Goal: Task Accomplishment & Management: Manage account settings

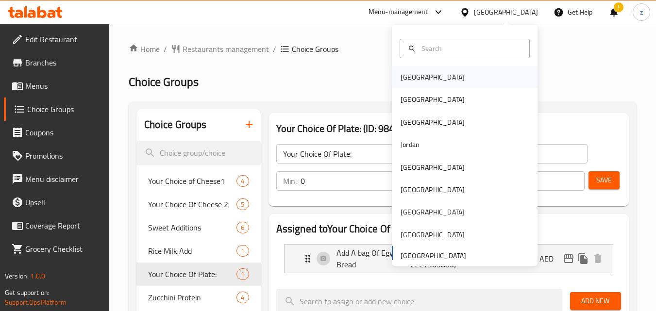
click at [412, 80] on div "Bahrain" at bounding box center [432, 77] width 64 height 11
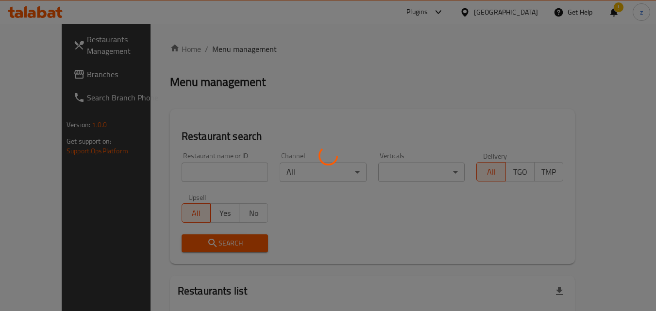
click at [537, 43] on div at bounding box center [328, 155] width 656 height 311
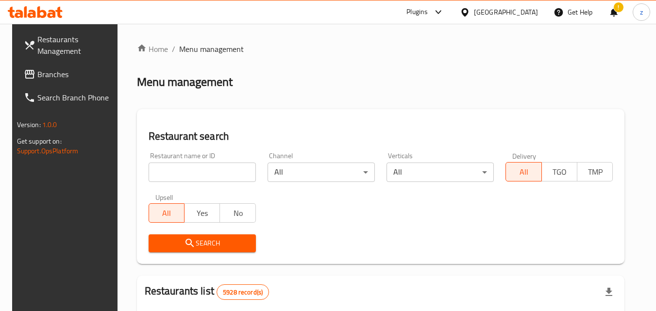
click at [531, 10] on div "Bahrain" at bounding box center [506, 12] width 64 height 11
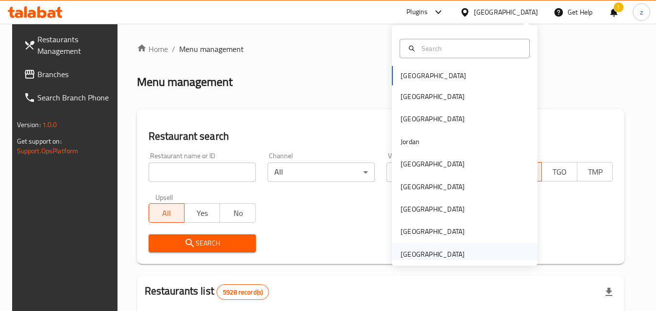
click at [433, 249] on div "[GEOGRAPHIC_DATA]" at bounding box center [432, 254] width 64 height 11
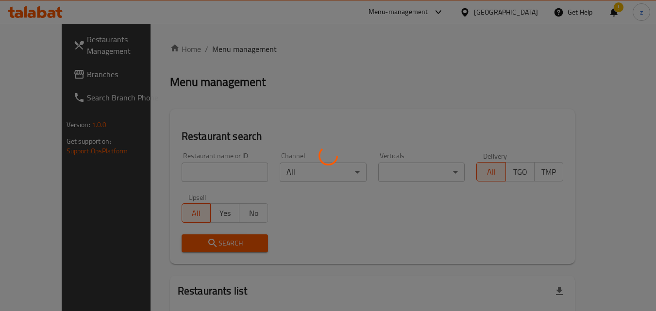
click at [333, 89] on div at bounding box center [328, 155] width 656 height 311
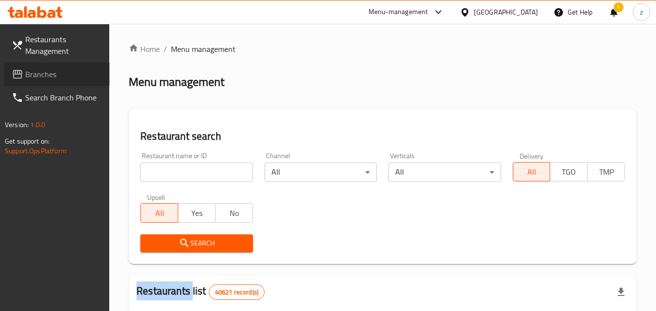
click at [61, 77] on span "Branches" at bounding box center [63, 74] width 77 height 12
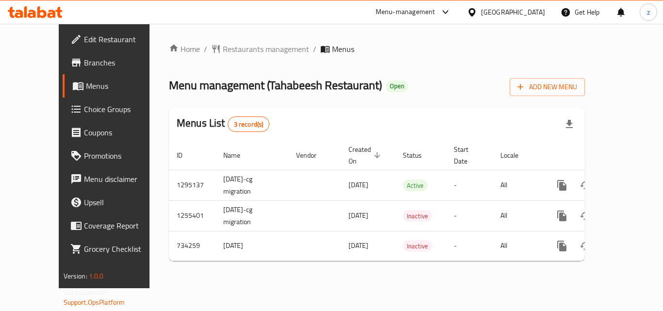
click at [84, 111] on span "Choice Groups" at bounding box center [123, 109] width 78 height 12
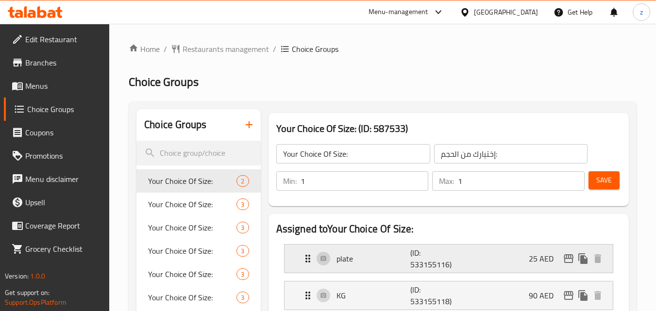
scroll to position [49, 0]
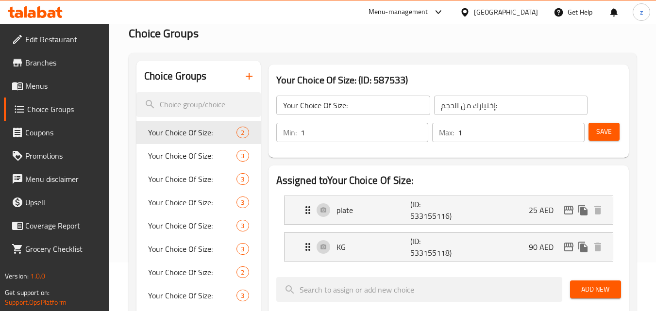
click at [507, 13] on div "[GEOGRAPHIC_DATA]" at bounding box center [506, 12] width 64 height 11
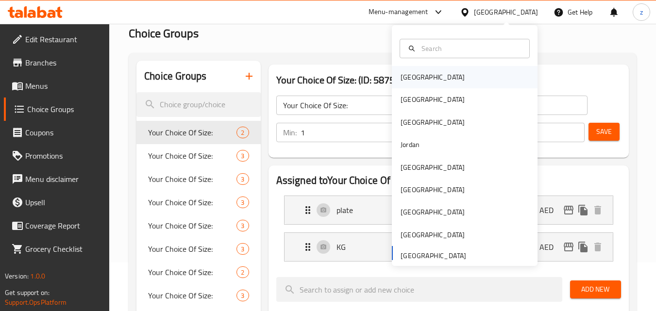
click at [393, 78] on div "Bahrain" at bounding box center [433, 77] width 80 height 22
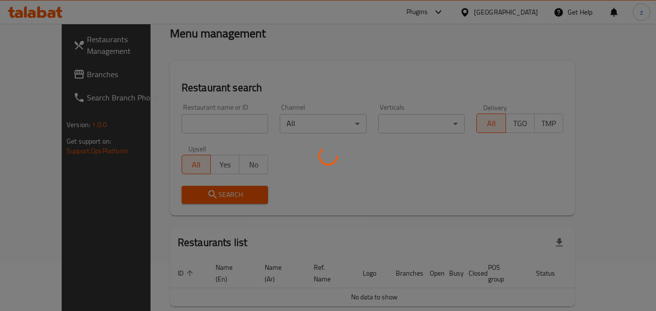
click at [521, 31] on div at bounding box center [328, 155] width 656 height 311
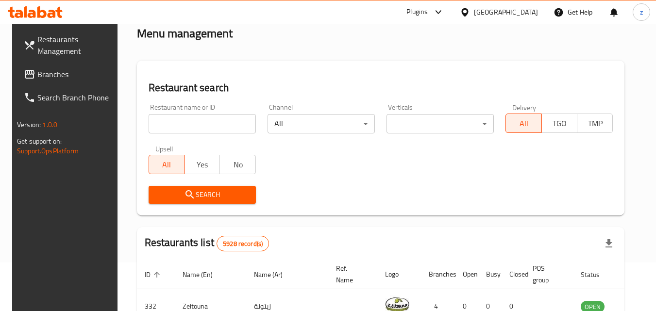
click at [520, 13] on div at bounding box center [328, 155] width 656 height 311
click at [520, 13] on div "Bahrain" at bounding box center [506, 12] width 64 height 11
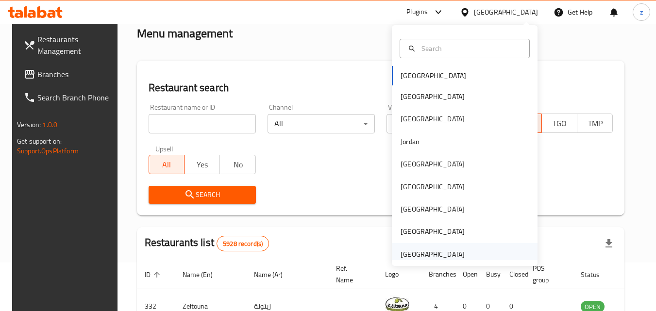
click at [424, 250] on div "[GEOGRAPHIC_DATA]" at bounding box center [432, 254] width 64 height 11
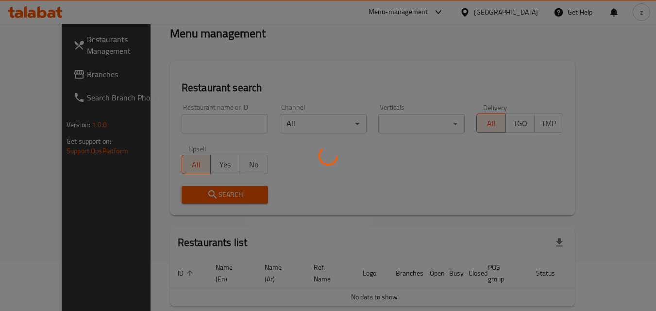
click at [324, 64] on div at bounding box center [328, 155] width 656 height 311
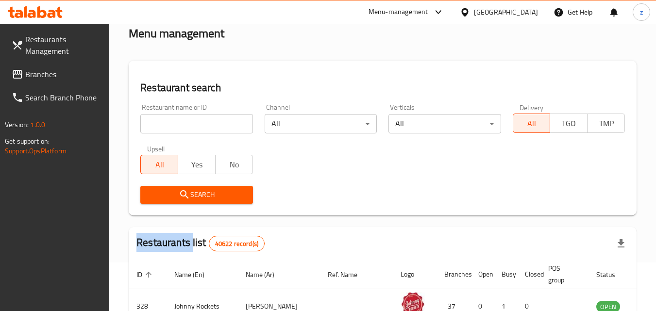
click at [42, 72] on span "Branches" at bounding box center [63, 74] width 77 height 12
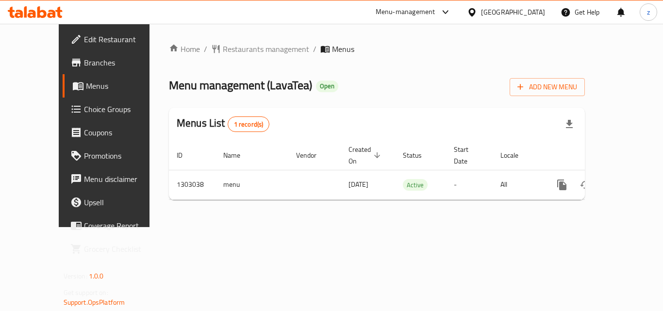
click at [84, 109] on span "Choice Groups" at bounding box center [123, 109] width 78 height 12
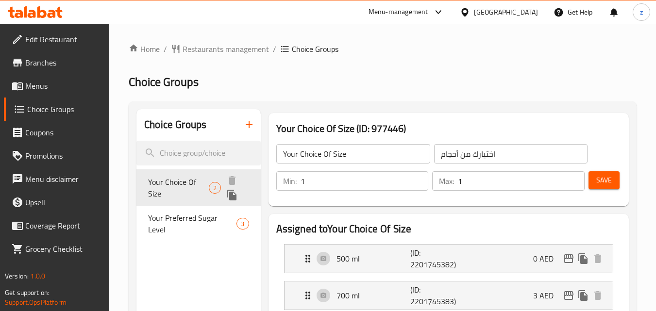
click at [188, 186] on span "Your Choice Of Size" at bounding box center [178, 187] width 61 height 23
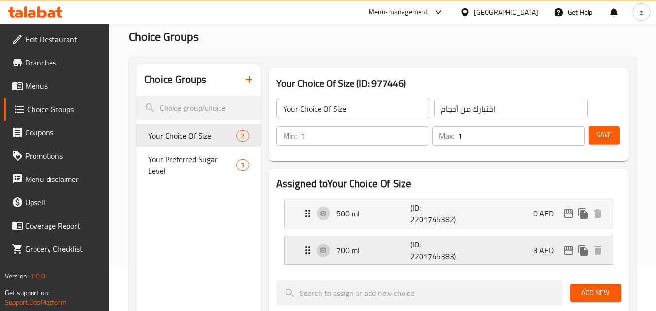
scroll to position [97, 0]
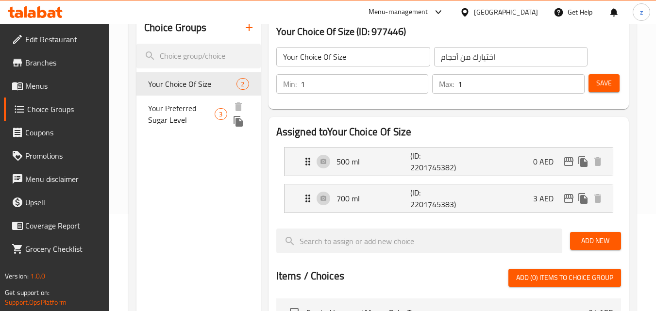
click at [186, 103] on span "Your Preferred Sugar Level" at bounding box center [181, 113] width 66 height 23
type input "Your Preferred Sugar Level"
type input "مستوى سكر ذي تفضله"
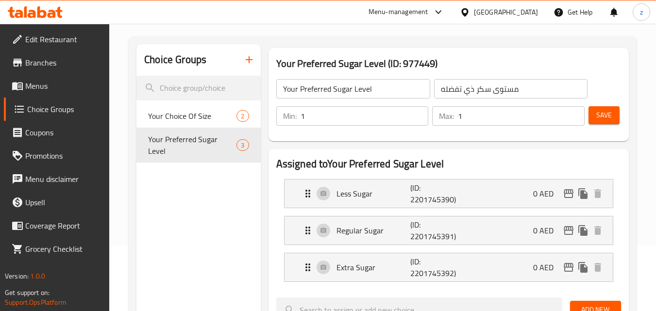
scroll to position [49, 0]
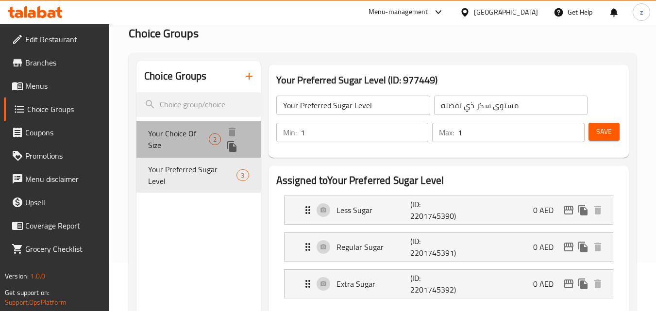
click at [197, 132] on span "Your Choice Of Size" at bounding box center [178, 139] width 61 height 23
type input "Your Choice Of Size"
type input "اختيارك من أحجام"
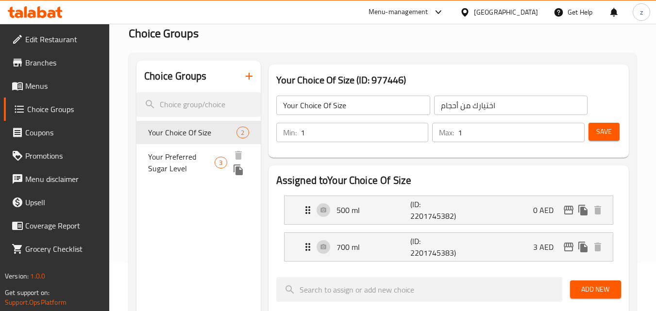
click at [209, 157] on span "Your Preferred Sugar Level" at bounding box center [181, 162] width 66 height 23
type input "Your Preferred Sugar Level"
type input "مستوى سكر ذي تفضله"
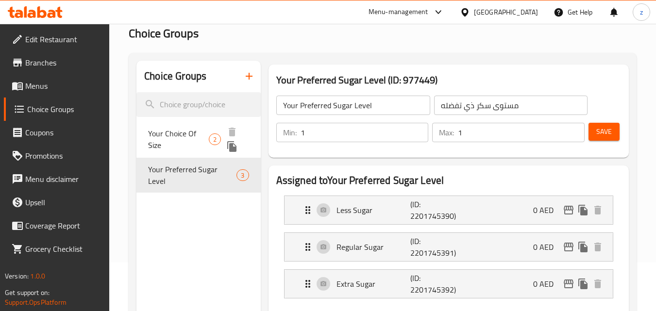
click at [207, 131] on span "Your Choice Of Size" at bounding box center [178, 139] width 61 height 23
type input "Your Choice Of Size"
type input "اختيارك من أحجام"
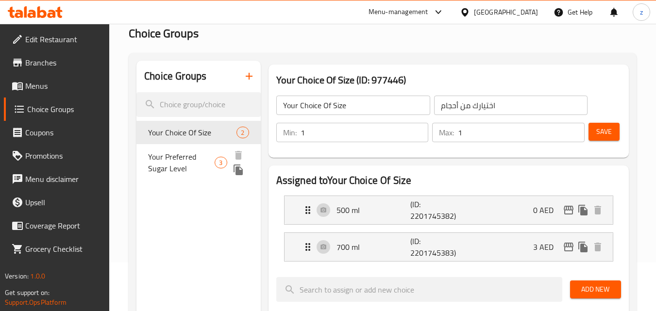
click at [190, 162] on span "Your Preferred Sugar Level" at bounding box center [181, 162] width 66 height 23
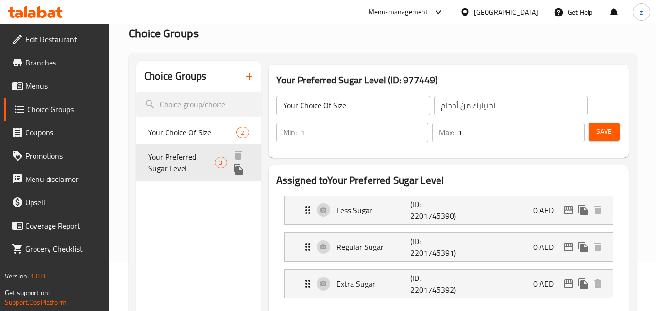
type input "Your Preferred Sugar Level"
type input "مستوى سكر ذي تفضله"
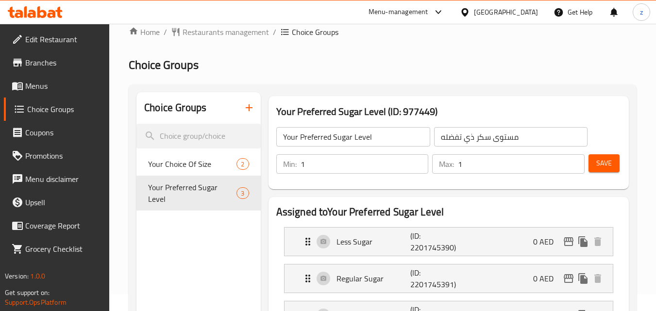
scroll to position [0, 0]
